Goal: Understand process/instructions

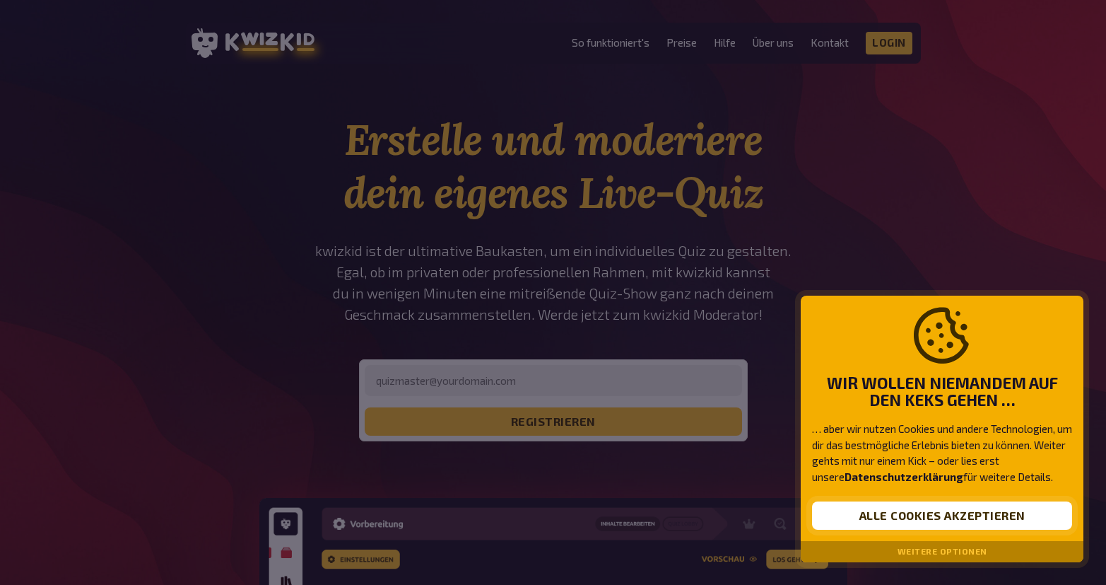
click at [932, 513] on button "Alle Cookies akzeptieren" at bounding box center [942, 515] width 260 height 28
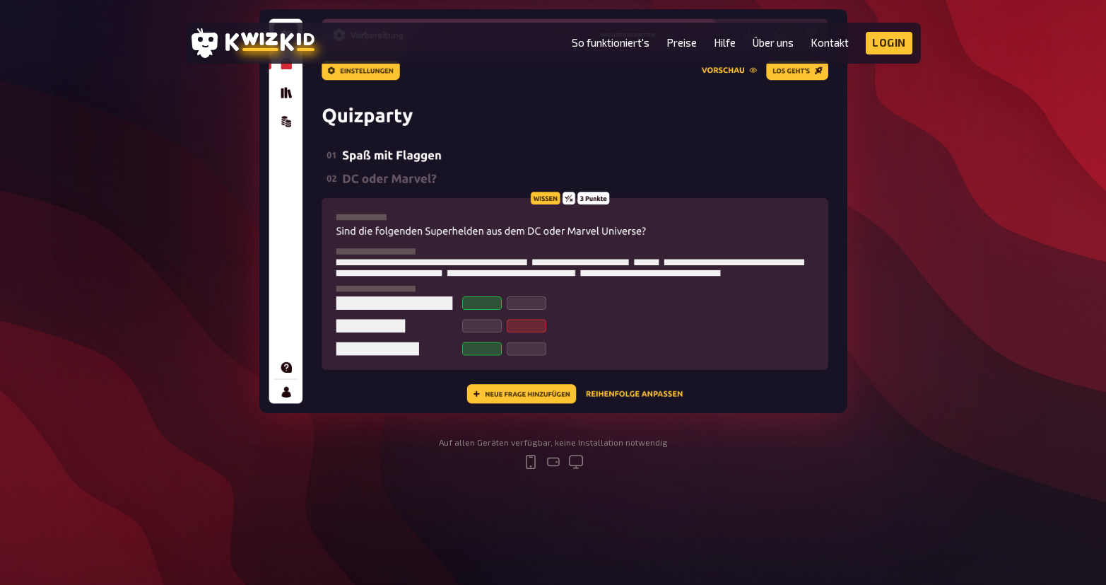
scroll to position [495, 0]
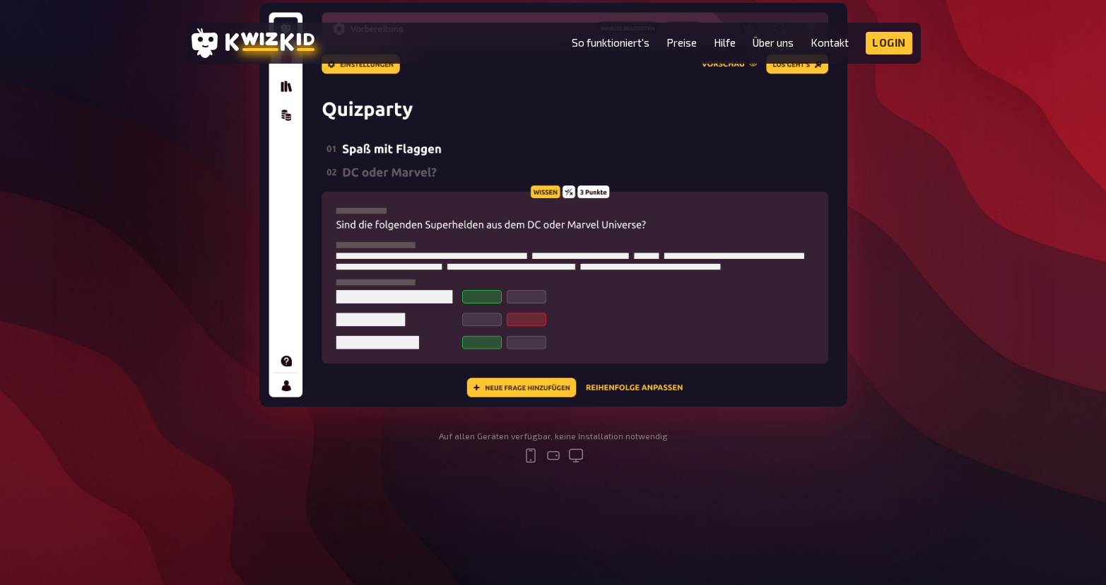
click at [650, 319] on img at bounding box center [553, 205] width 588 height 404
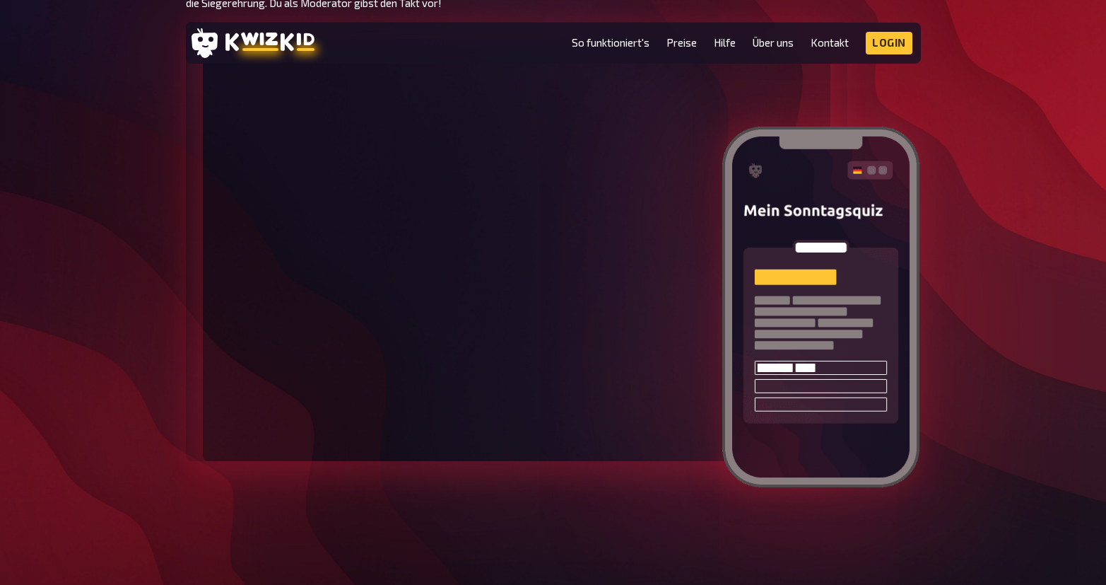
scroll to position [2333, 0]
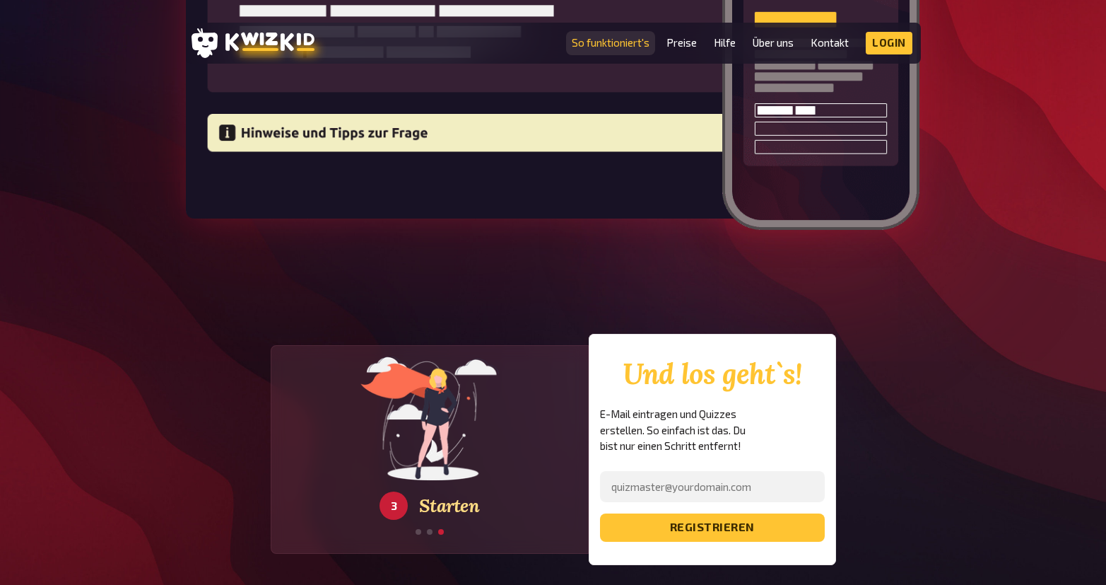
click at [623, 45] on link "So funktioniert's" at bounding box center [611, 43] width 78 height 12
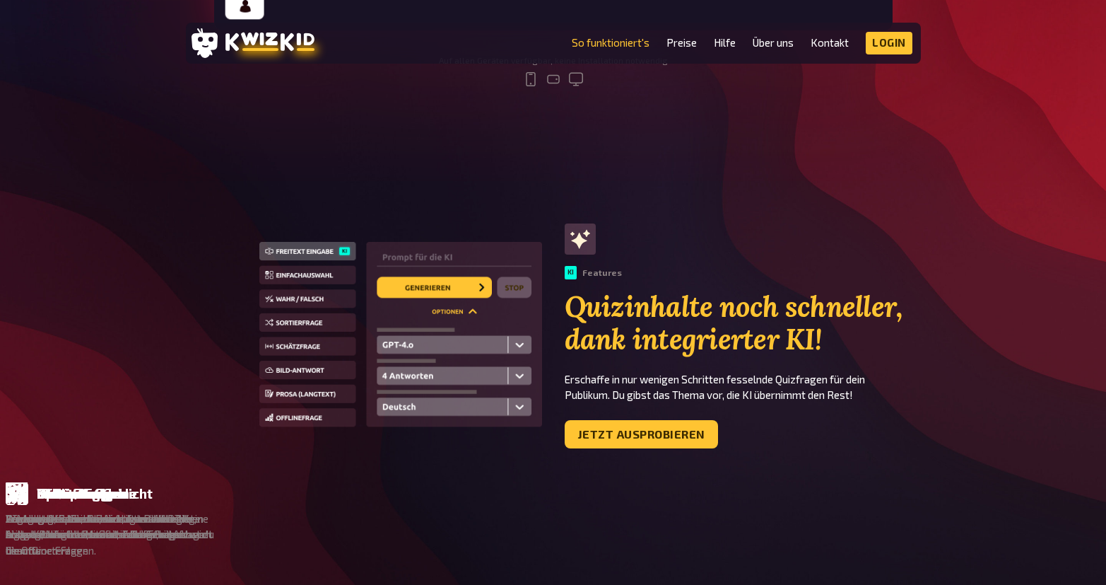
scroll to position [919, 0]
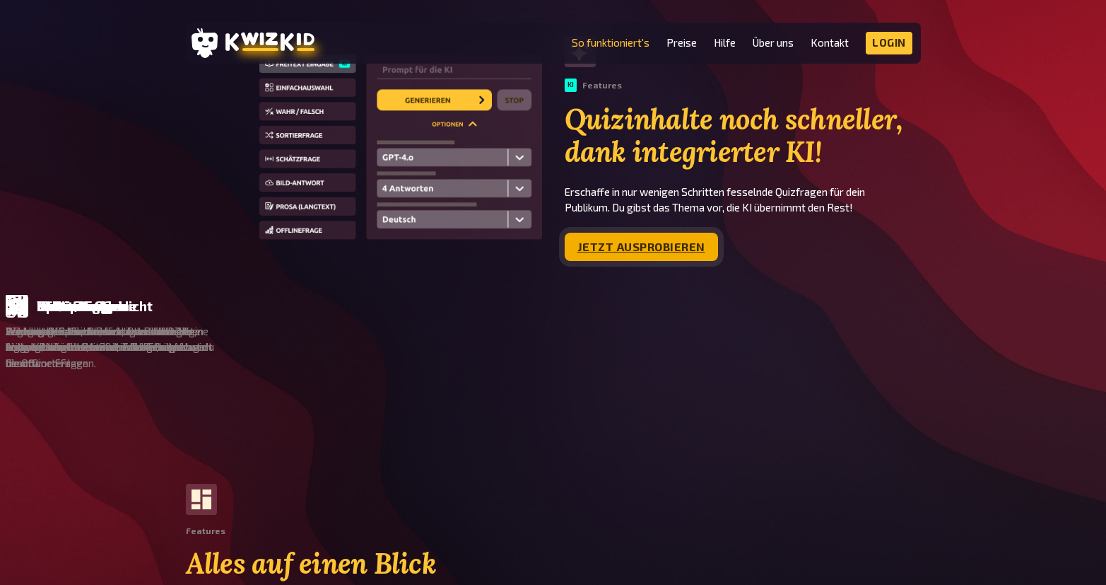
click at [667, 246] on link "Jetzt ausprobieren" at bounding box center [641, 247] width 153 height 28
